Goal: Contribute content

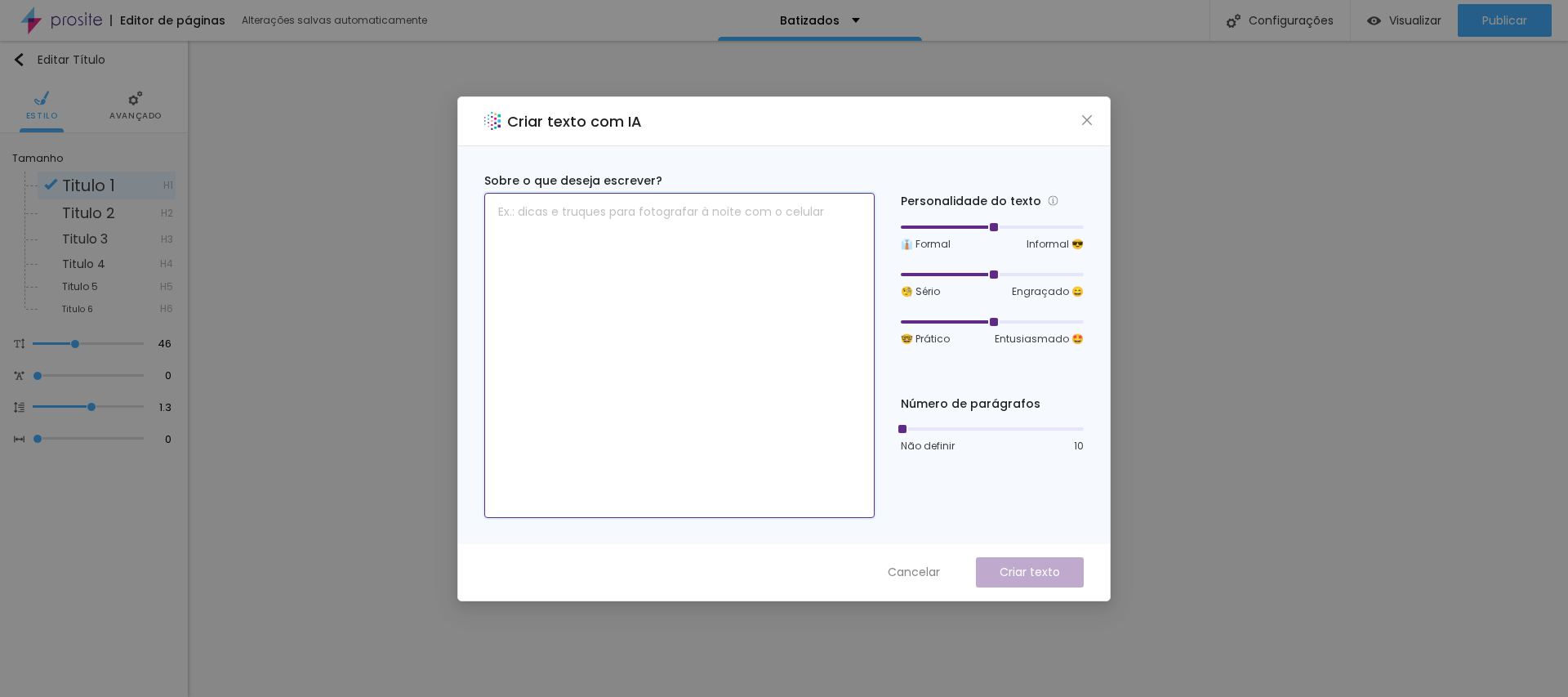
click at [655, 225] on textarea at bounding box center [679, 356] width 391 height 325
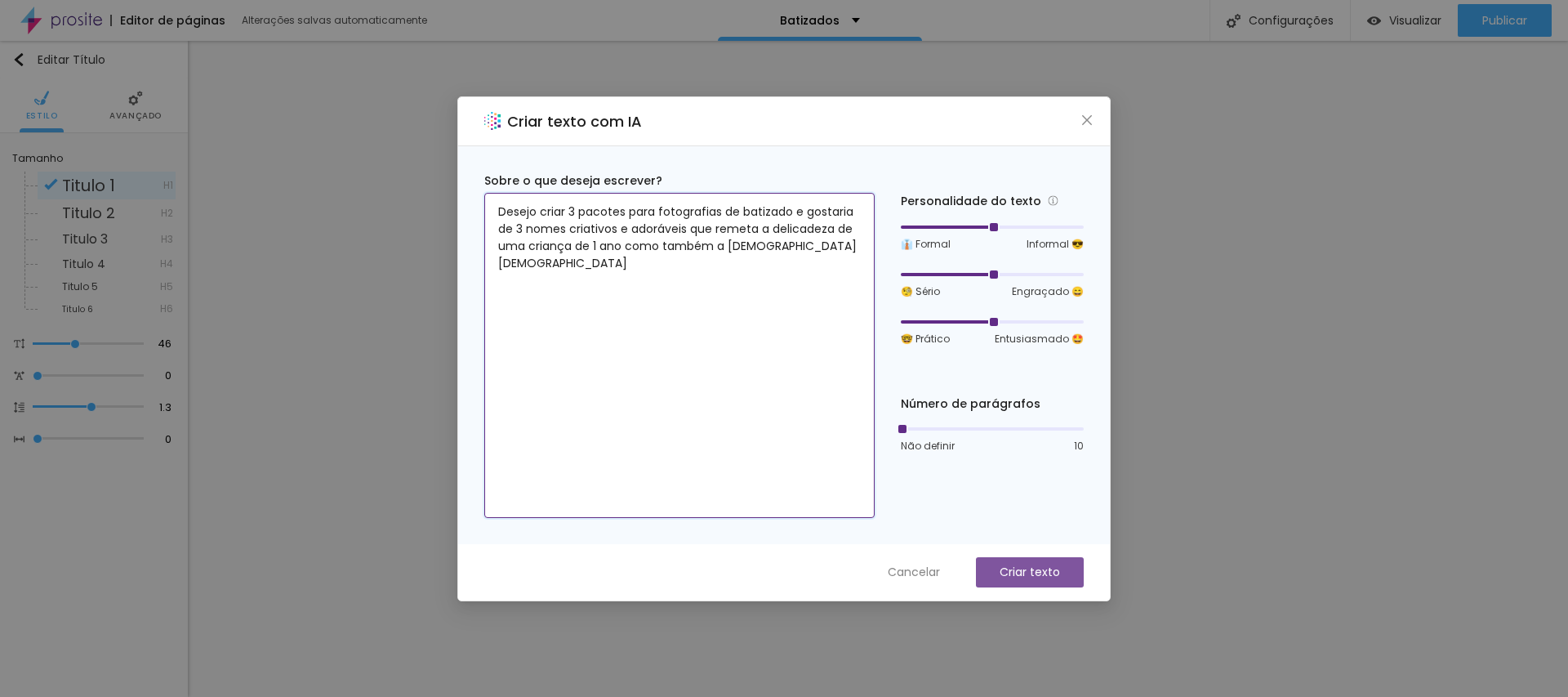
type textarea "Desejo criar 3 pacotes para fotografias de batizado e gostaria de 3 nomes criat…"
click at [1027, 564] on p "Criar texto" at bounding box center [1029, 572] width 60 height 18
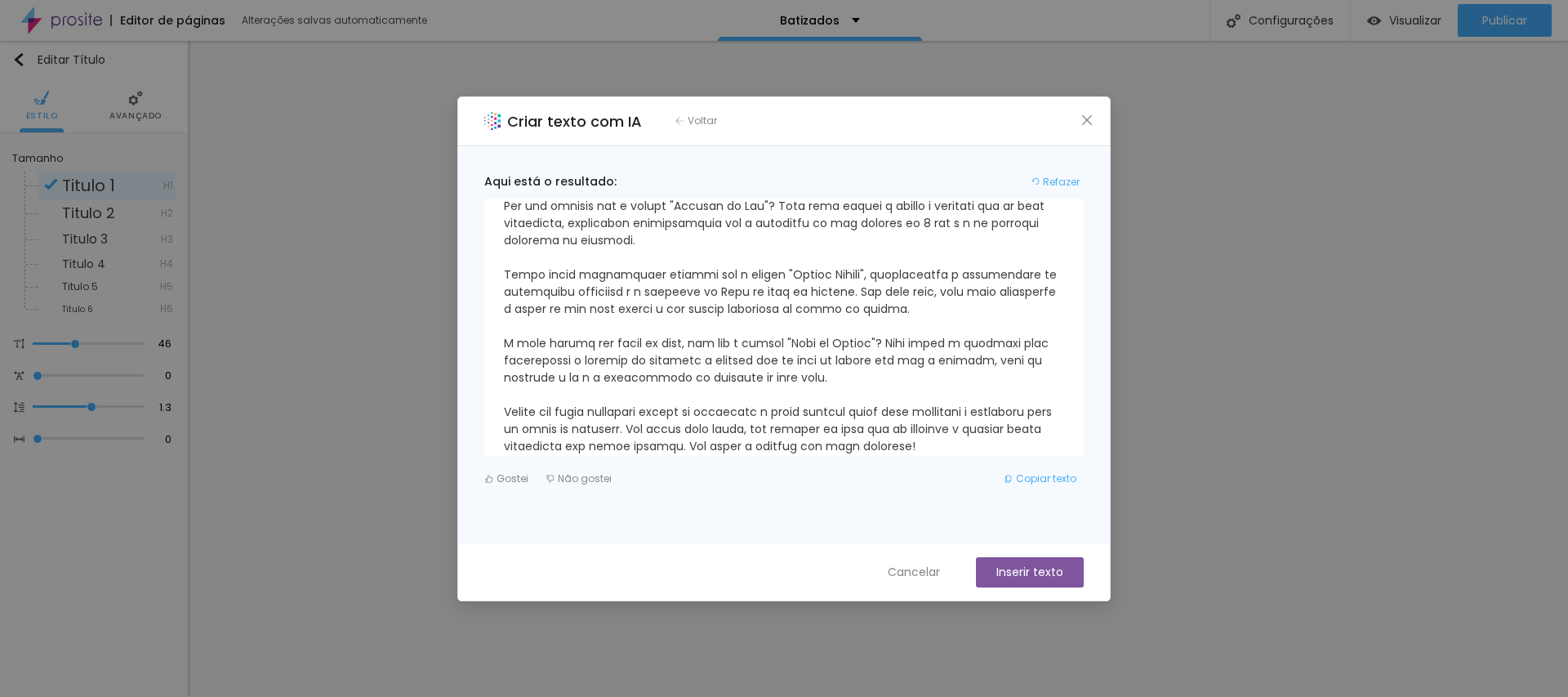
scroll to position [88, 0]
click at [929, 569] on span "Cancelar" at bounding box center [914, 572] width 53 height 18
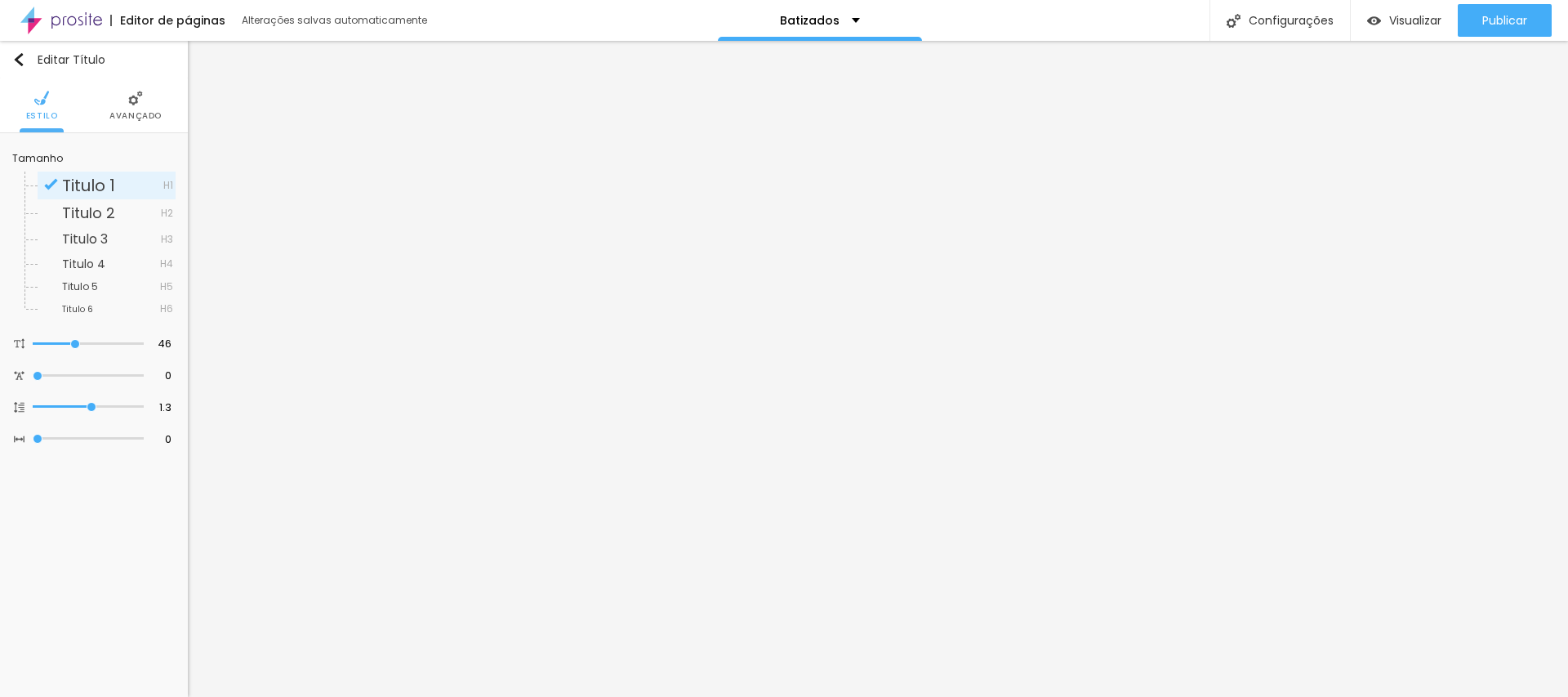
click at [128, 115] on span "Avançado" at bounding box center [135, 116] width 53 height 8
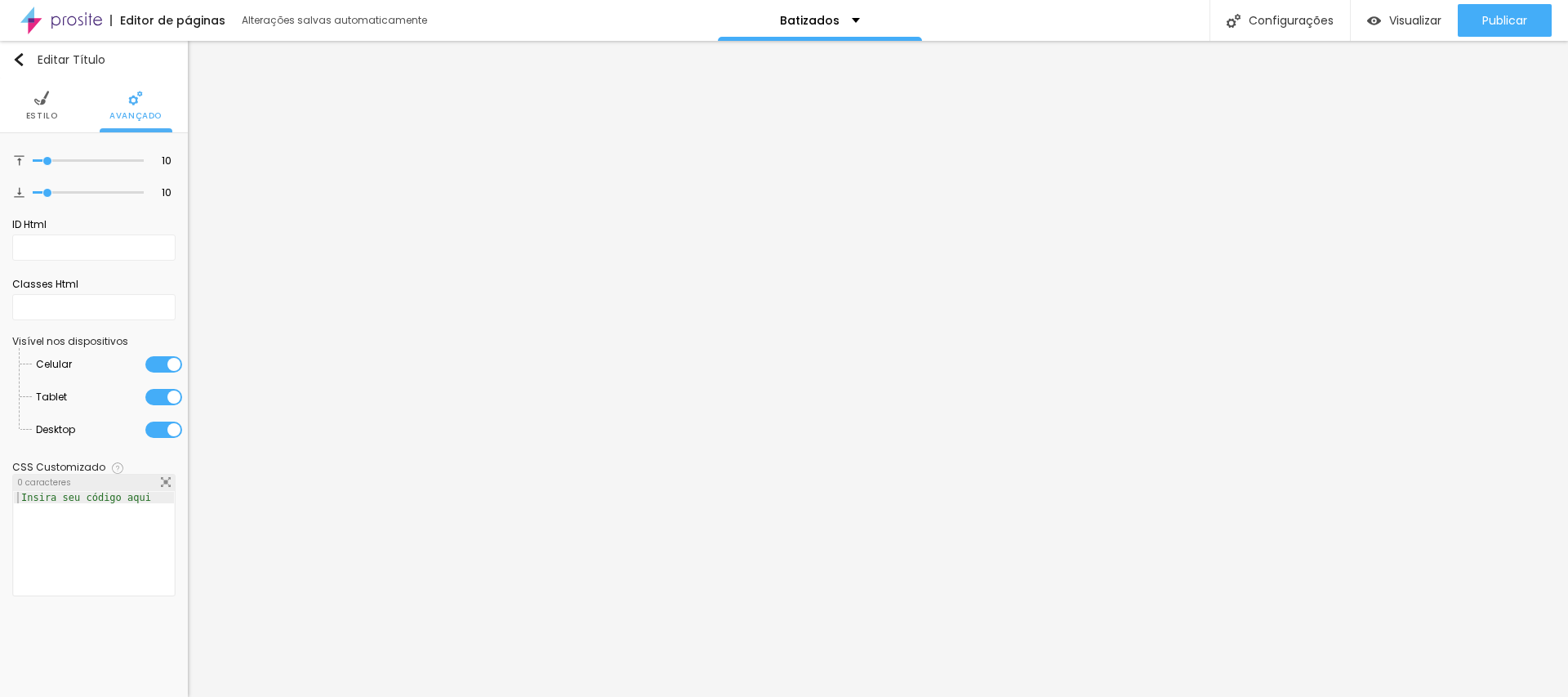
click at [36, 112] on span "Estilo" at bounding box center [42, 116] width 31 height 8
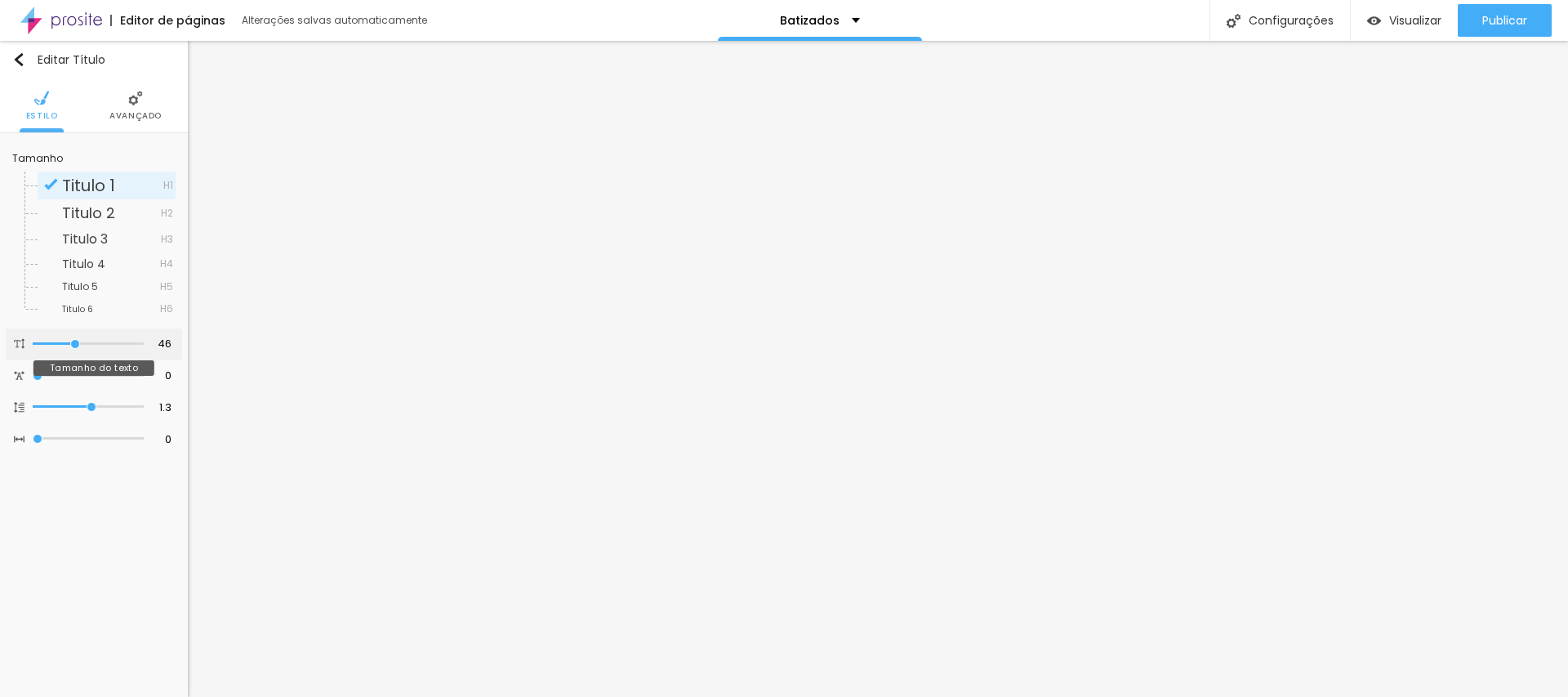
type input "47"
type input "46"
type input "41"
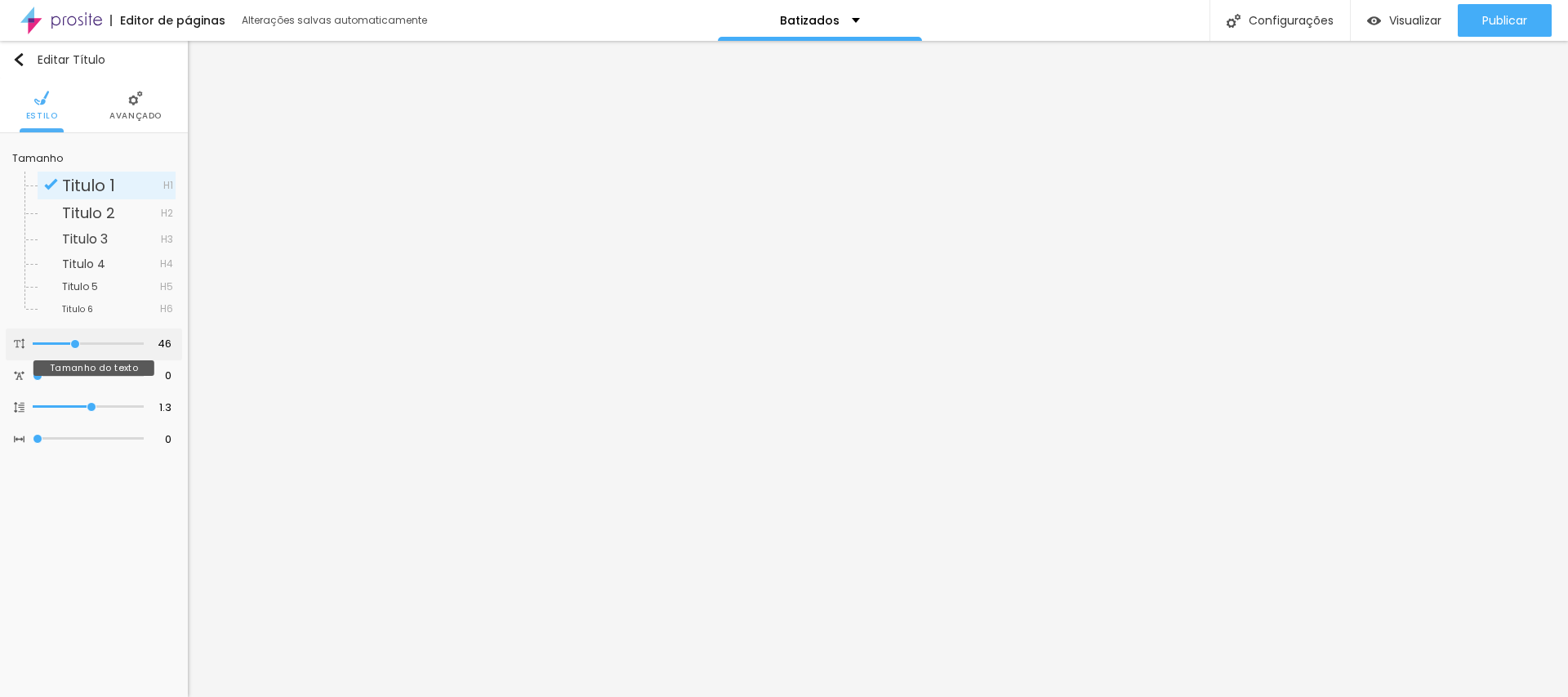
type input "41"
type input "40"
type input "39"
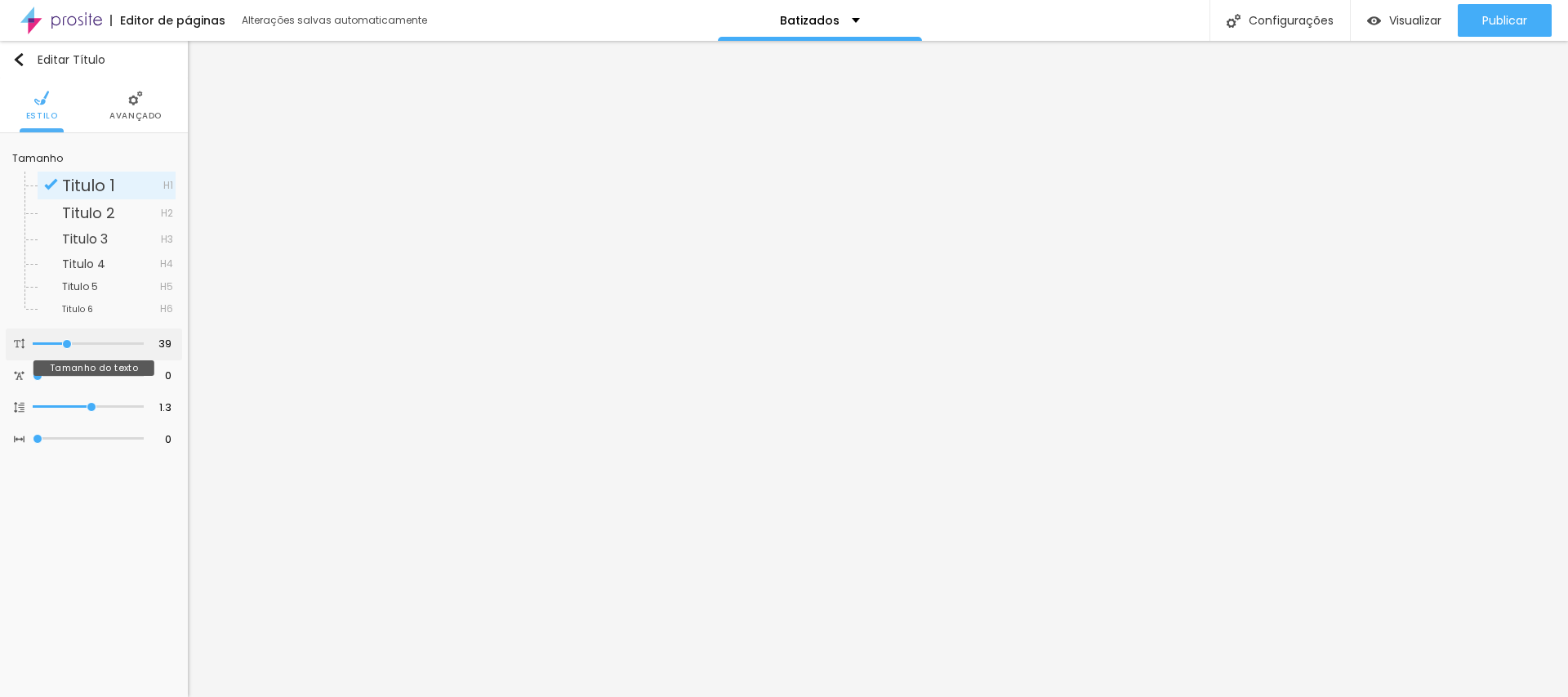
type input "38"
type input "36"
type input "35"
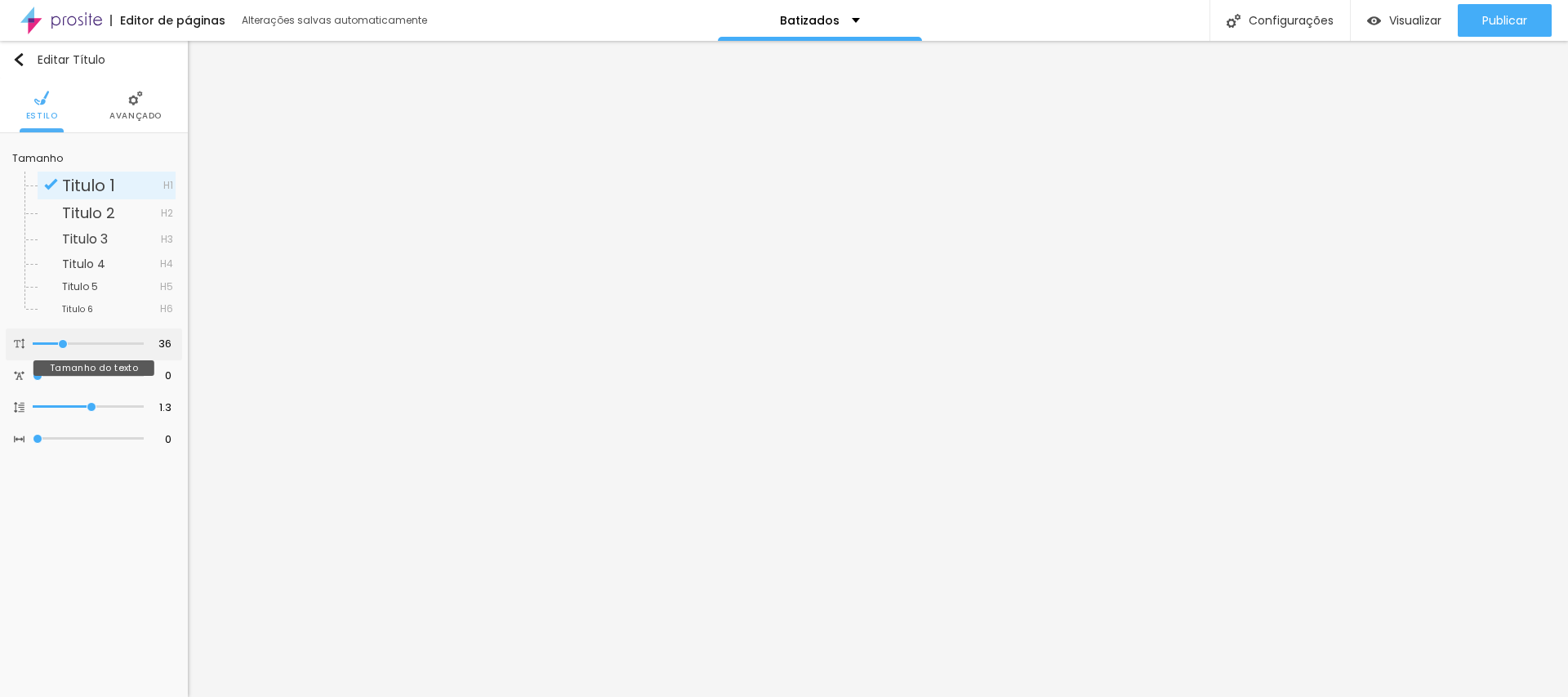
type input "35"
drag, startPoint x: 76, startPoint y: 344, endPoint x: 62, endPoint y: 343, distance: 14.0
type input "35"
click at [62, 343] on input "range" at bounding box center [88, 344] width 111 height 8
